Goal: Task Accomplishment & Management: Use online tool/utility

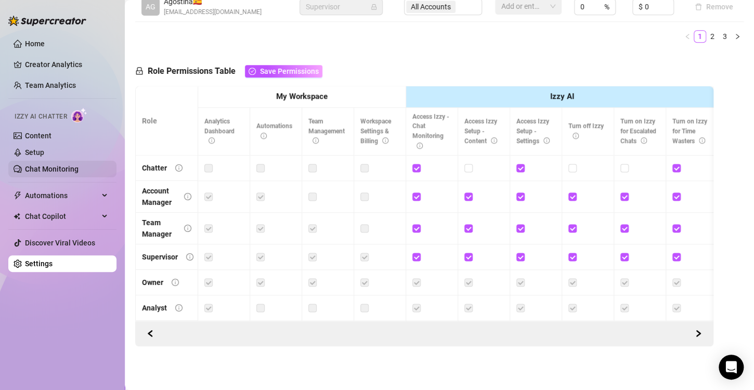
click at [57, 166] on link "Chat Monitoring" at bounding box center [52, 169] width 54 height 8
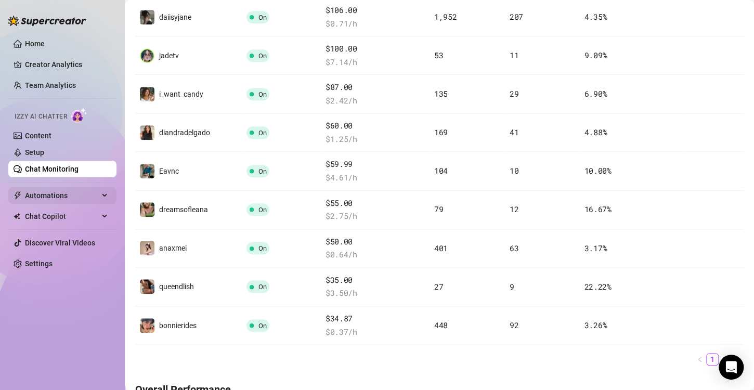
scroll to position [560, 0]
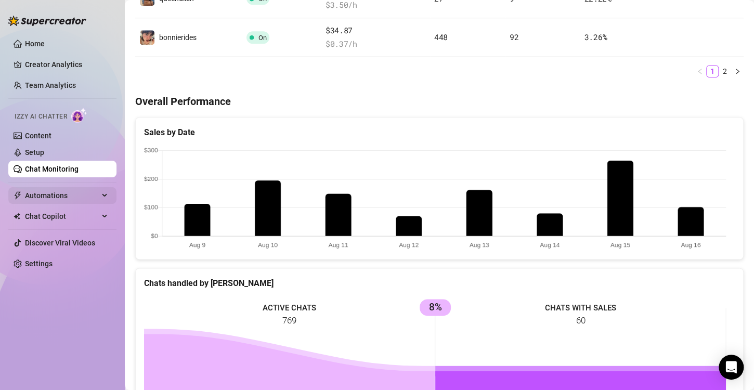
click at [95, 193] on span "Automations" at bounding box center [62, 195] width 74 height 17
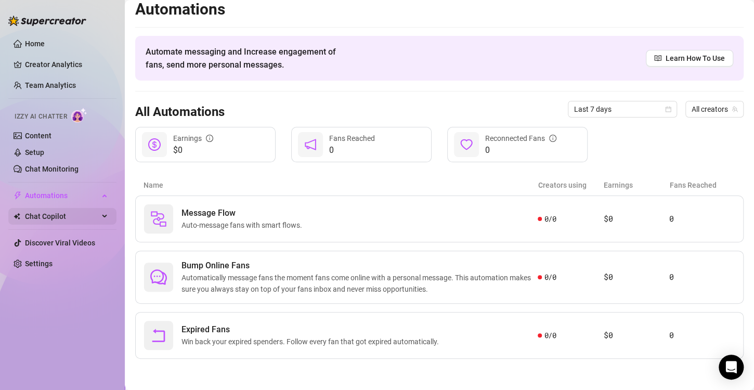
scroll to position [6, 0]
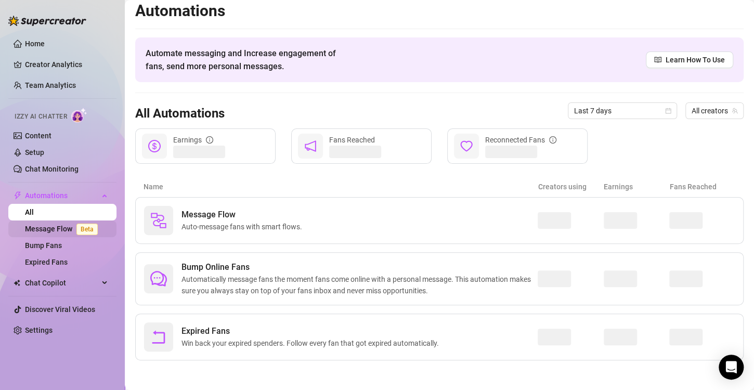
click at [67, 232] on link "Message Flow Beta" at bounding box center [63, 229] width 77 height 8
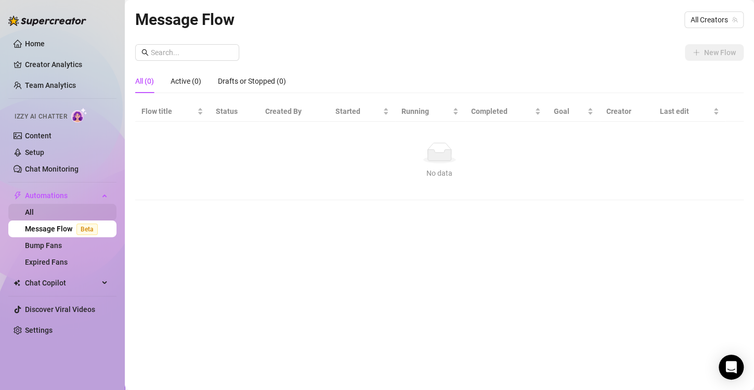
click at [34, 210] on link "All" at bounding box center [29, 212] width 9 height 8
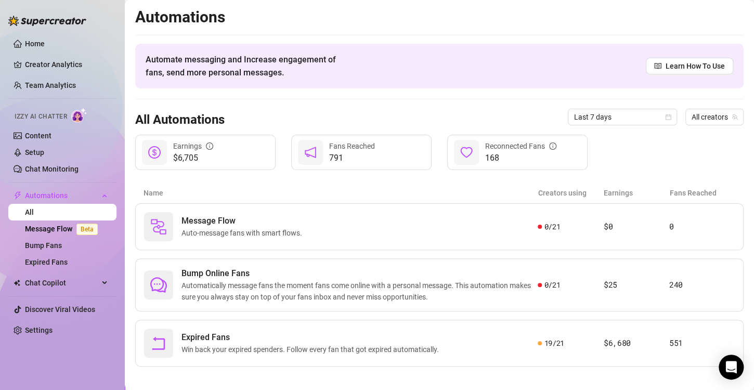
scroll to position [6, 0]
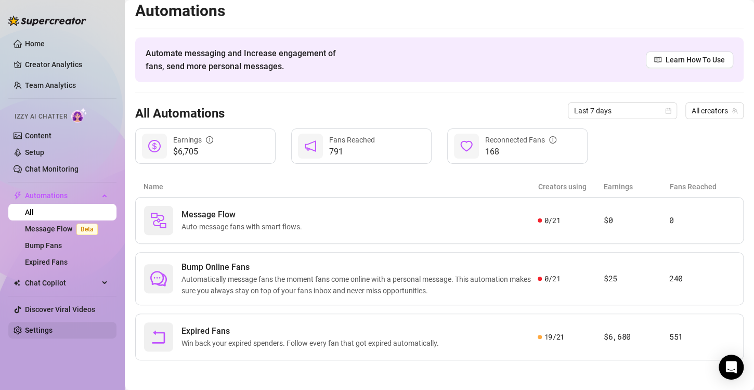
click at [53, 331] on link "Settings" at bounding box center [39, 330] width 28 height 8
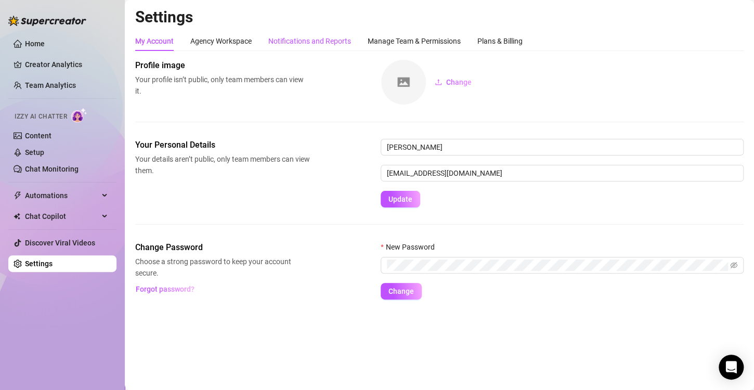
click at [342, 40] on div "Notifications and Reports" at bounding box center [309, 40] width 83 height 11
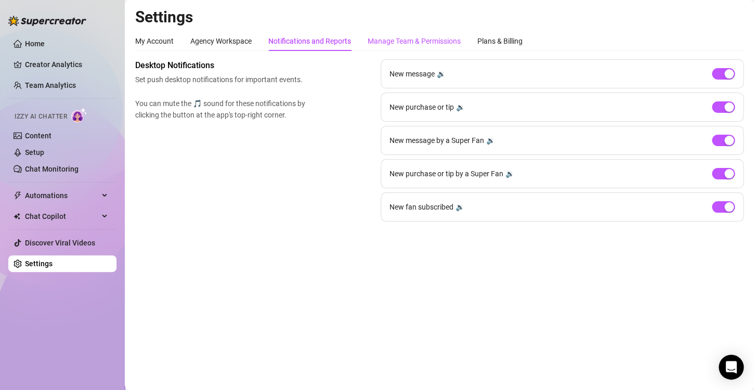
click at [402, 37] on div "Manage Team & Permissions" at bounding box center [414, 40] width 93 height 11
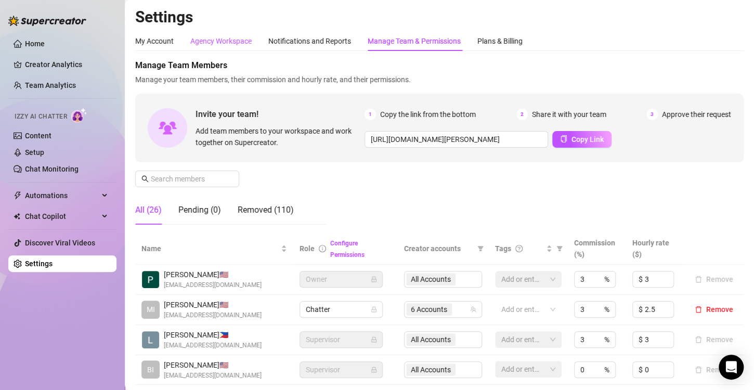
click at [230, 40] on div "Agency Workspace" at bounding box center [220, 40] width 61 height 11
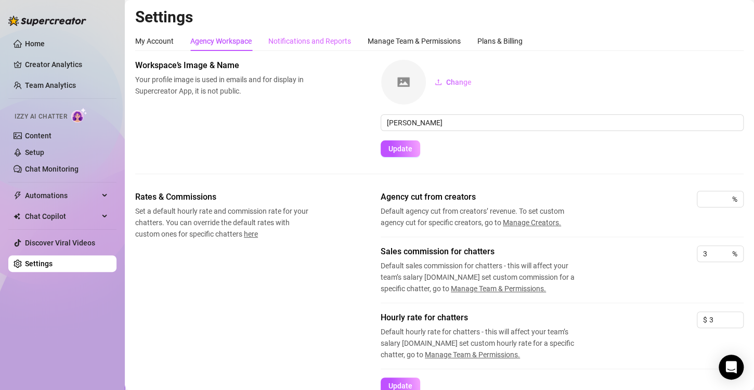
click at [316, 31] on div "Notifications and Reports" at bounding box center [309, 41] width 83 height 20
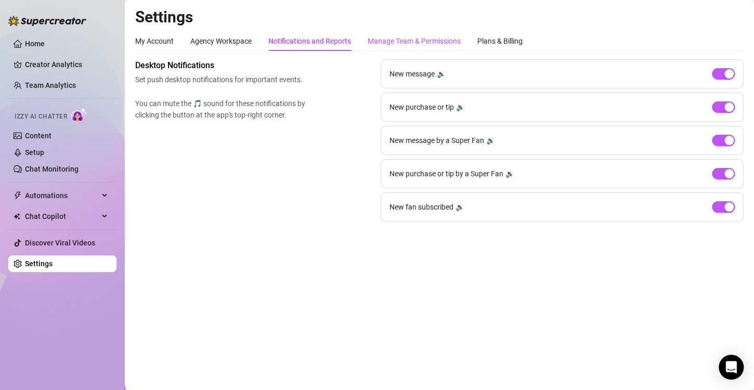
click at [444, 36] on div "Manage Team & Permissions" at bounding box center [414, 40] width 93 height 11
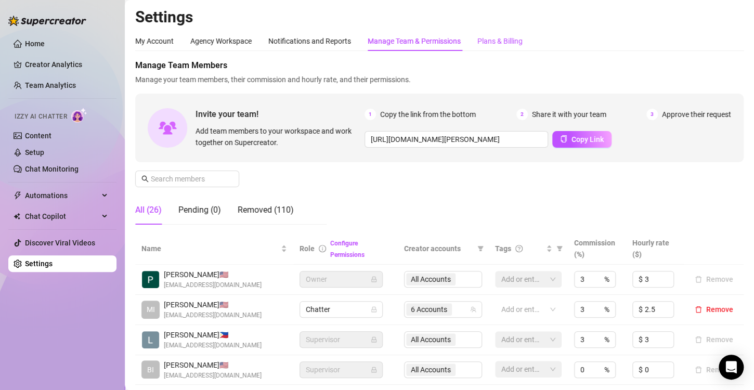
click at [486, 43] on div "Plans & Billing" at bounding box center [500, 40] width 45 height 11
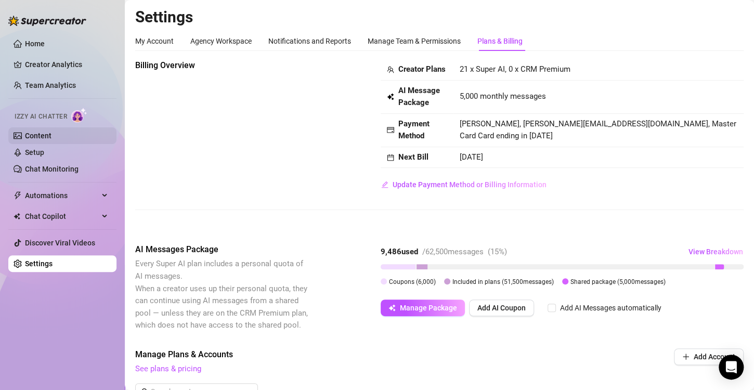
click at [52, 133] on link "Content" at bounding box center [38, 136] width 27 height 8
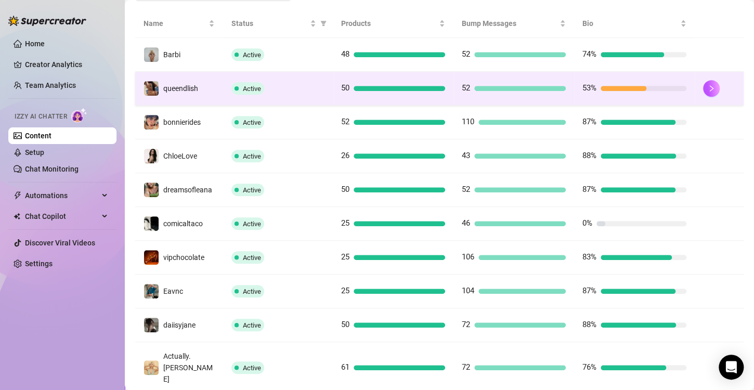
scroll to position [104, 0]
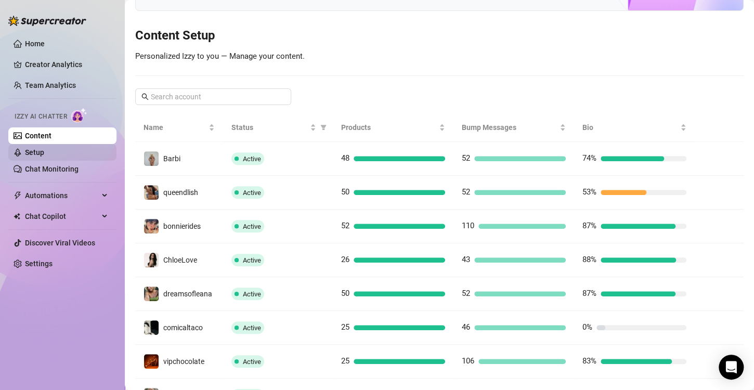
click at [44, 152] on link "Setup" at bounding box center [34, 152] width 19 height 8
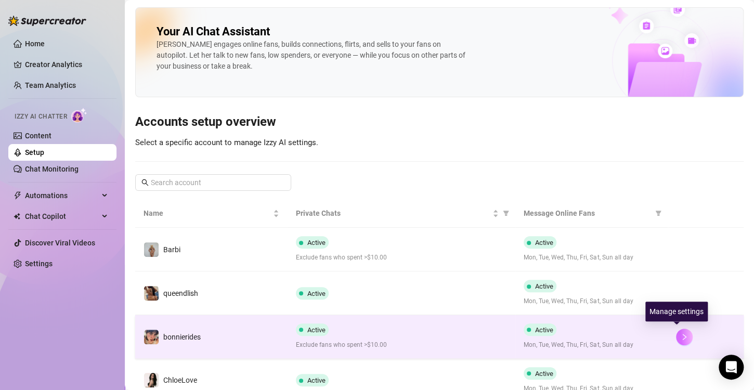
click at [681, 333] on icon "right" at bounding box center [684, 336] width 7 height 7
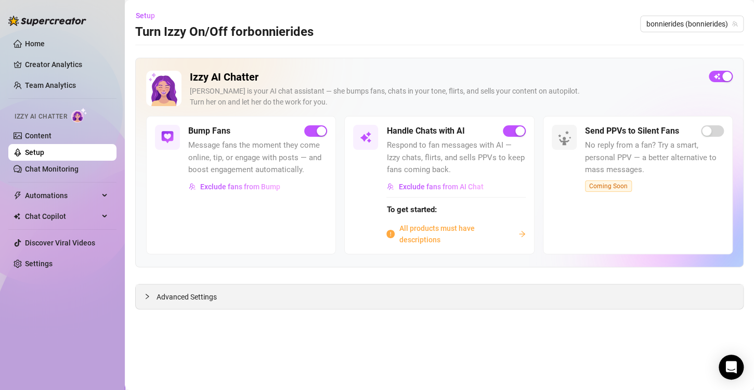
click at [153, 297] on div at bounding box center [150, 296] width 12 height 11
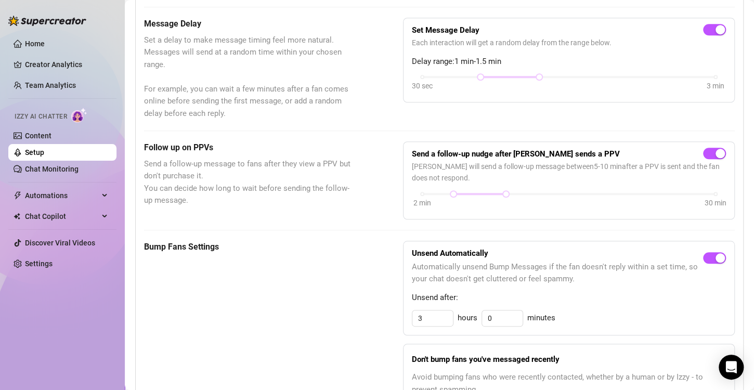
scroll to position [354, 0]
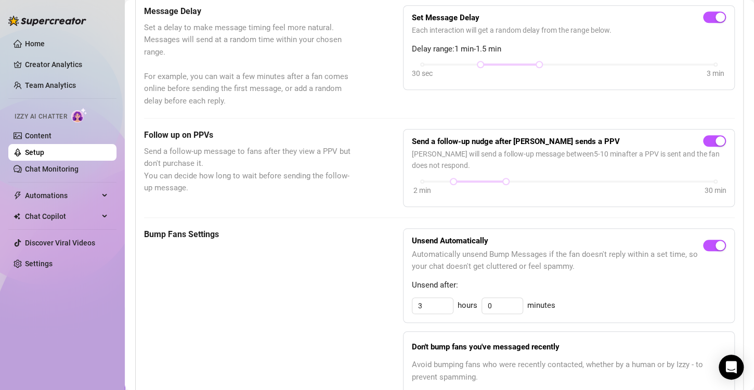
drag, startPoint x: 42, startPoint y: 165, endPoint x: 2, endPoint y: 145, distance: 44.7
click at [42, 165] on link "Chat Monitoring" at bounding box center [52, 169] width 54 height 8
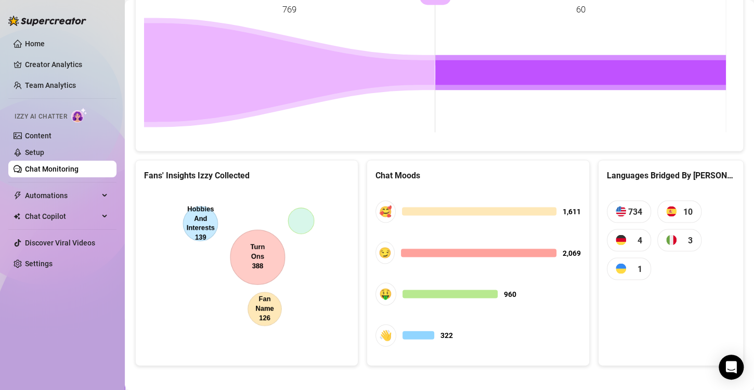
scroll to position [874, 0]
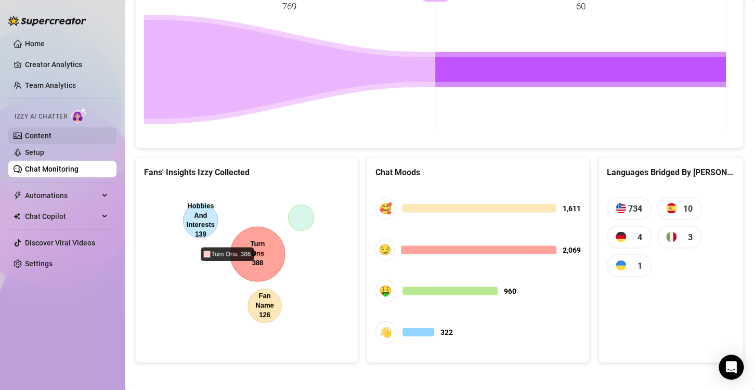
click at [48, 132] on link "Content" at bounding box center [38, 136] width 27 height 8
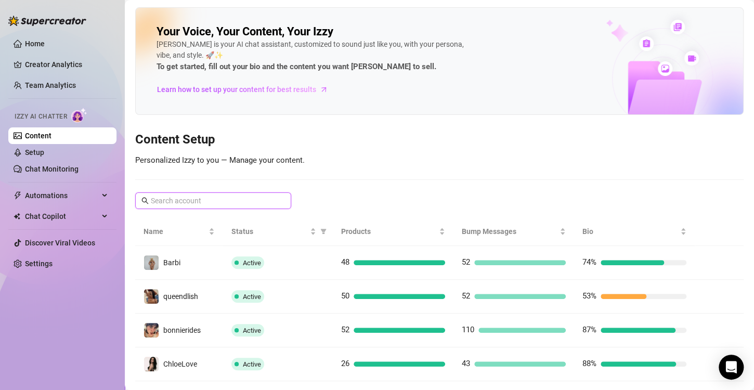
click at [220, 200] on input "text" at bounding box center [214, 200] width 126 height 11
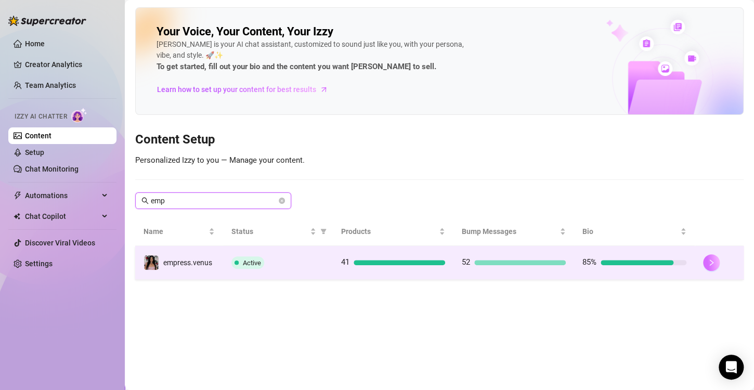
type input "emp"
click at [711, 263] on icon "right" at bounding box center [711, 262] width 7 height 7
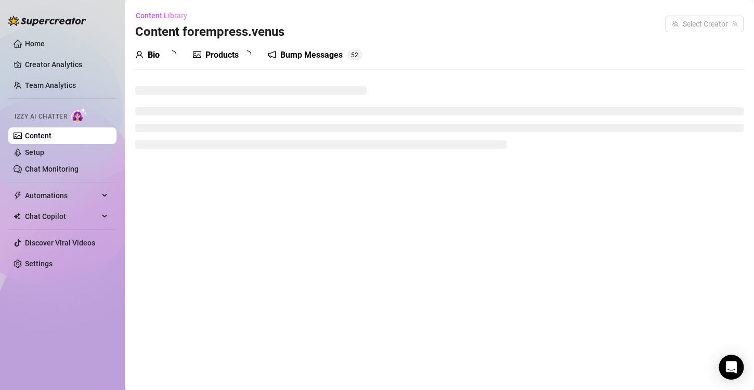
click at [710, 262] on main "Content Library Content for empress.venus Select Creator Bio Products Bump Mess…" at bounding box center [439, 195] width 629 height 390
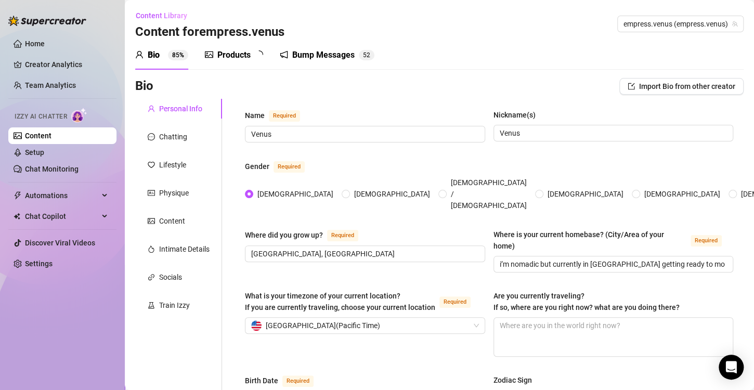
radio input "true"
type input "[DATE]"
click at [178, 306] on div "Train Izzy" at bounding box center [174, 305] width 31 height 11
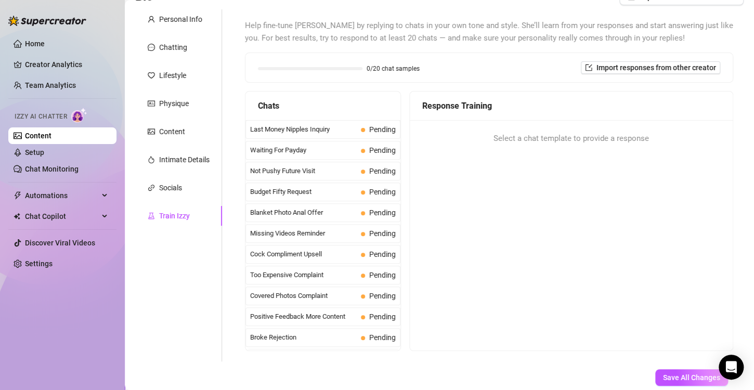
scroll to position [47, 0]
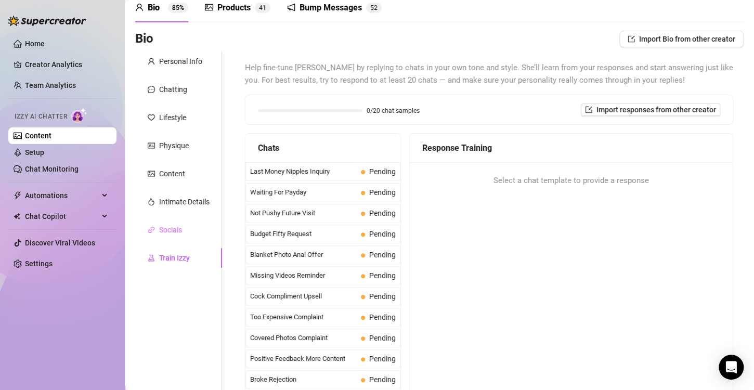
click at [177, 237] on div "Socials" at bounding box center [178, 230] width 87 height 20
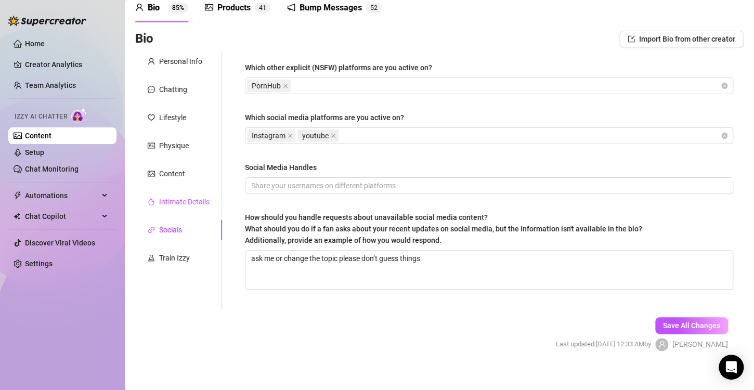
click at [170, 197] on div "Intimate Details" at bounding box center [184, 201] width 50 height 11
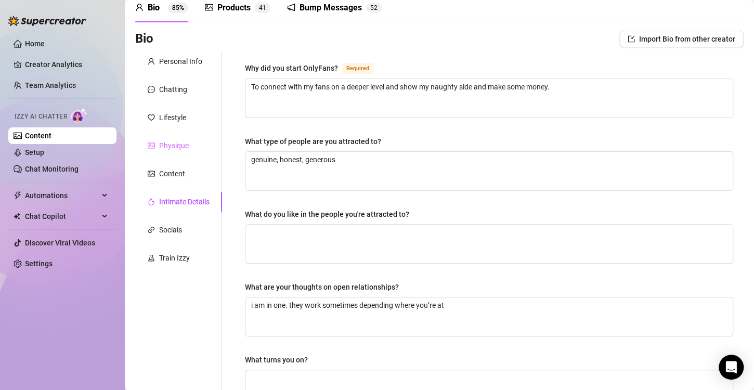
click at [181, 153] on div "Physique" at bounding box center [178, 146] width 87 height 20
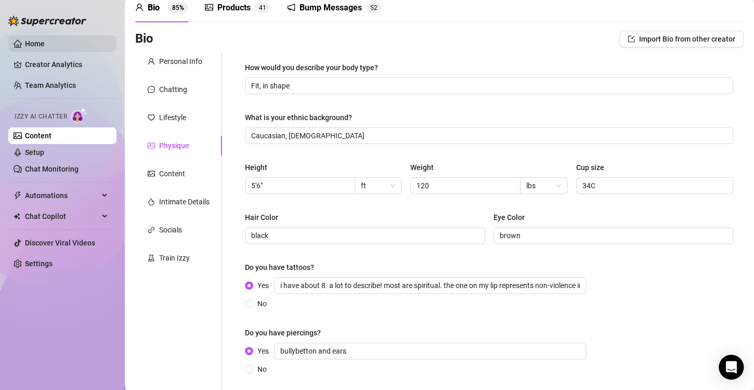
click at [36, 40] on link "Home" at bounding box center [35, 44] width 20 height 8
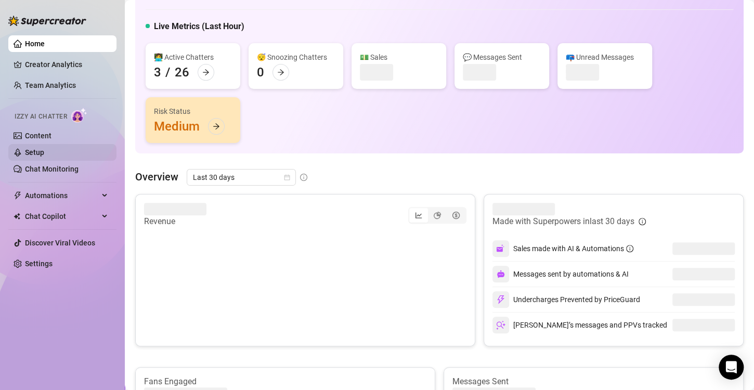
click at [43, 135] on link "Content" at bounding box center [38, 136] width 27 height 8
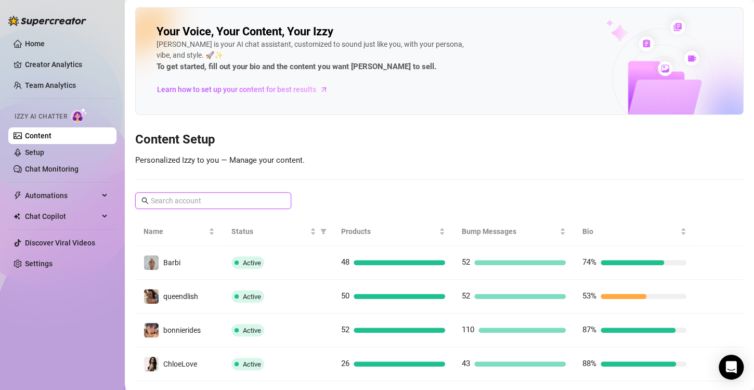
click at [213, 196] on input "text" at bounding box center [214, 200] width 126 height 11
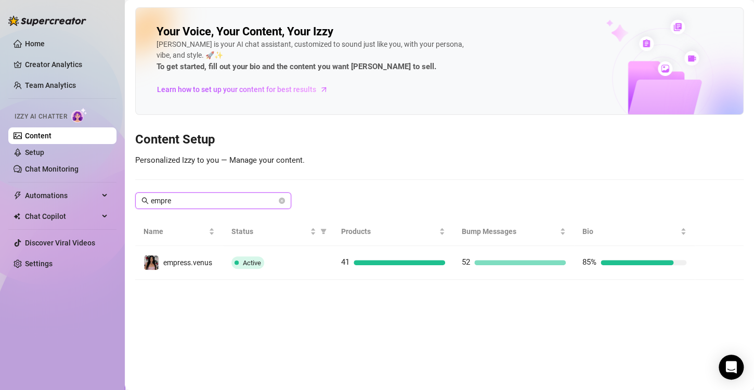
click at [213, 196] on input "empre" at bounding box center [214, 200] width 126 height 11
type input "empre"
click at [39, 152] on link "Setup" at bounding box center [34, 152] width 19 height 8
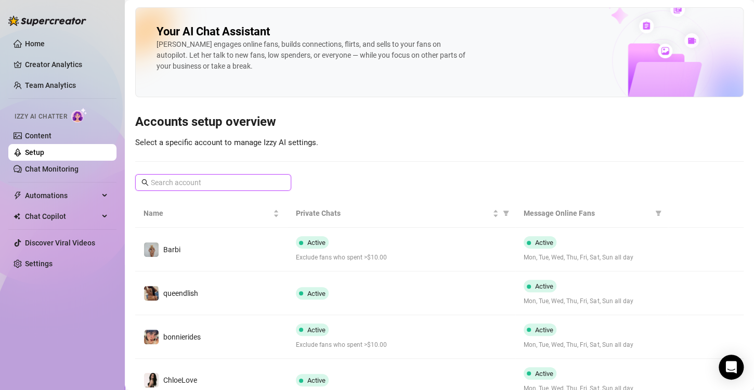
click at [269, 183] on input "text" at bounding box center [214, 182] width 126 height 11
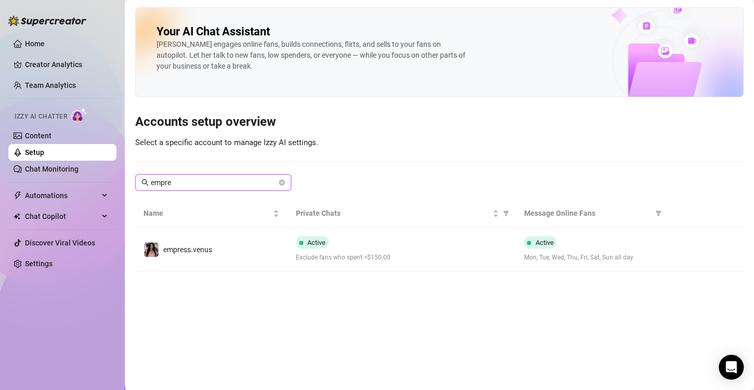
type input "empre"
click at [32, 135] on link "Content" at bounding box center [38, 136] width 27 height 8
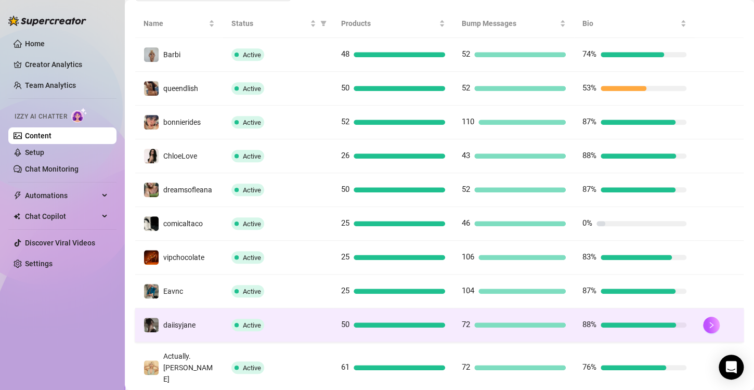
scroll to position [259, 0]
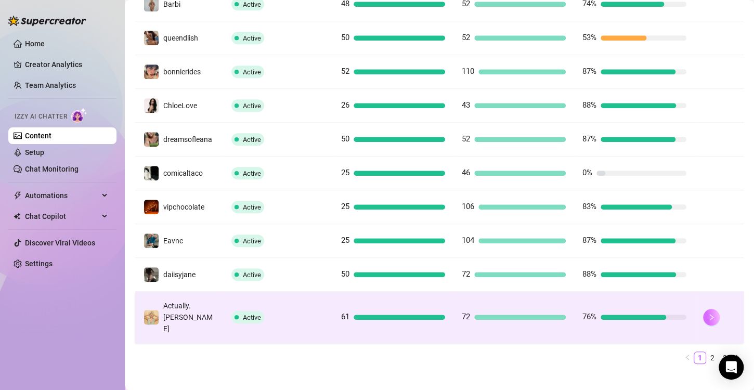
click at [708, 314] on icon "right" at bounding box center [711, 317] width 7 height 7
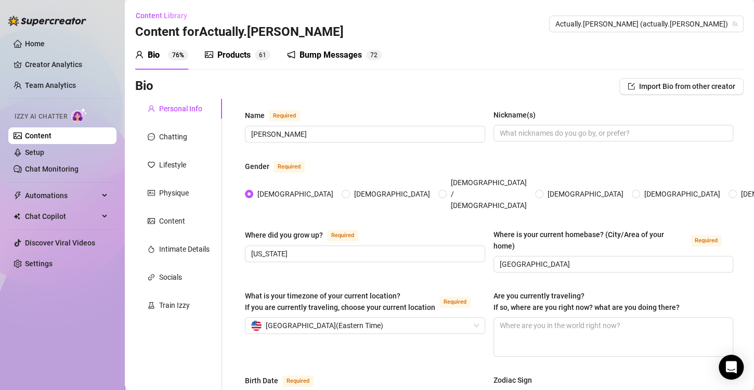
click at [222, 52] on div "Products" at bounding box center [233, 55] width 33 height 12
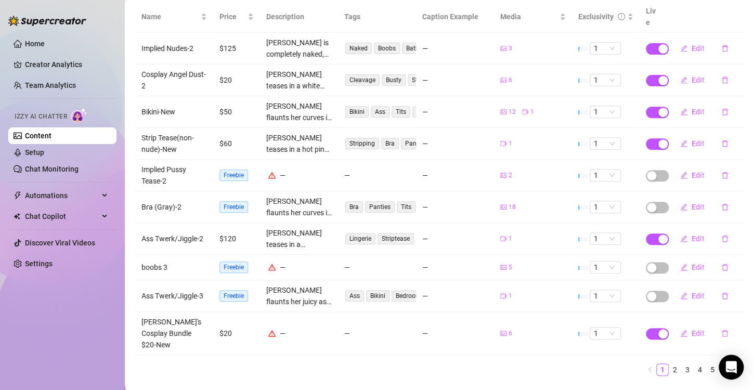
scroll to position [139, 0]
